Goal: Task Accomplishment & Management: Complete application form

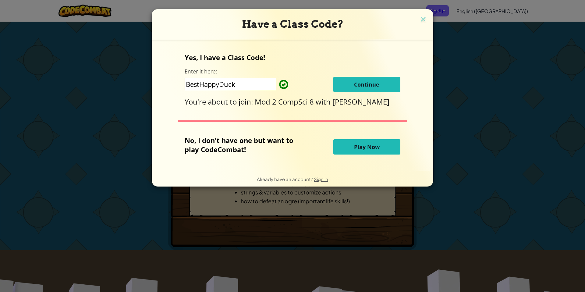
click at [348, 84] on button "Continue" at bounding box center [367, 84] width 67 height 15
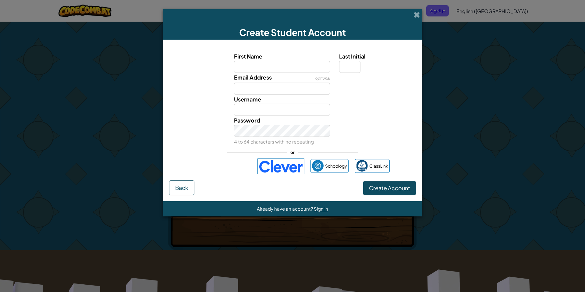
click at [417, 19] on div "Create Student Account" at bounding box center [292, 24] width 259 height 30
click at [415, 17] on span at bounding box center [417, 15] width 6 height 6
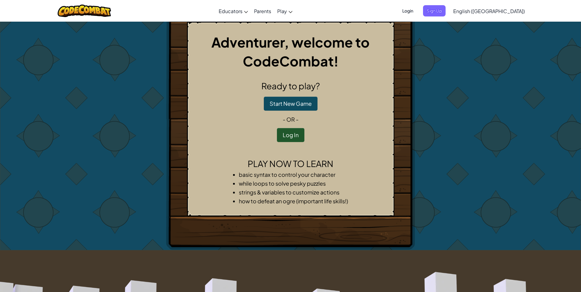
click at [417, 10] on span "Login" at bounding box center [408, 10] width 18 height 11
